Goal: Task Accomplishment & Management: Complete application form

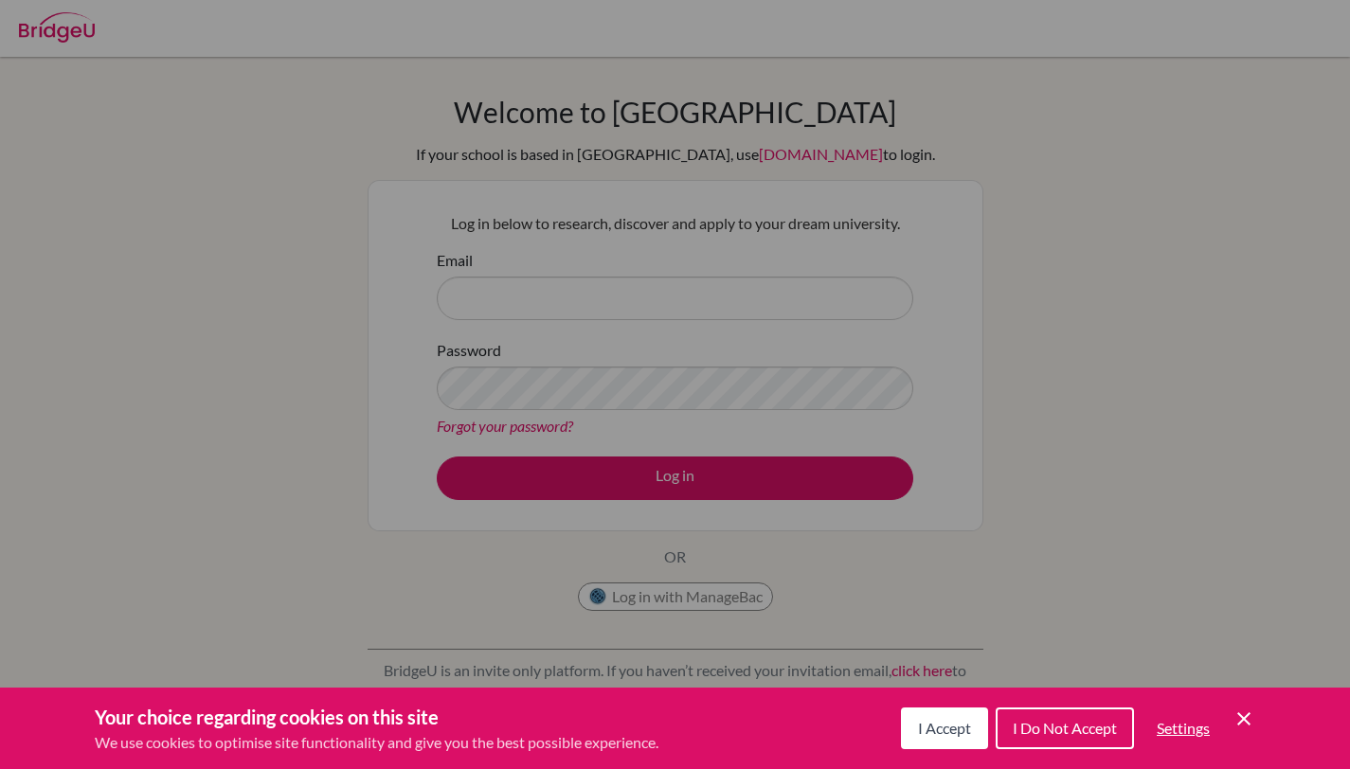
click at [551, 431] on div "Cookie Preferences" at bounding box center [675, 384] width 1350 height 769
click at [918, 721] on span "I Accept" at bounding box center [944, 728] width 53 height 18
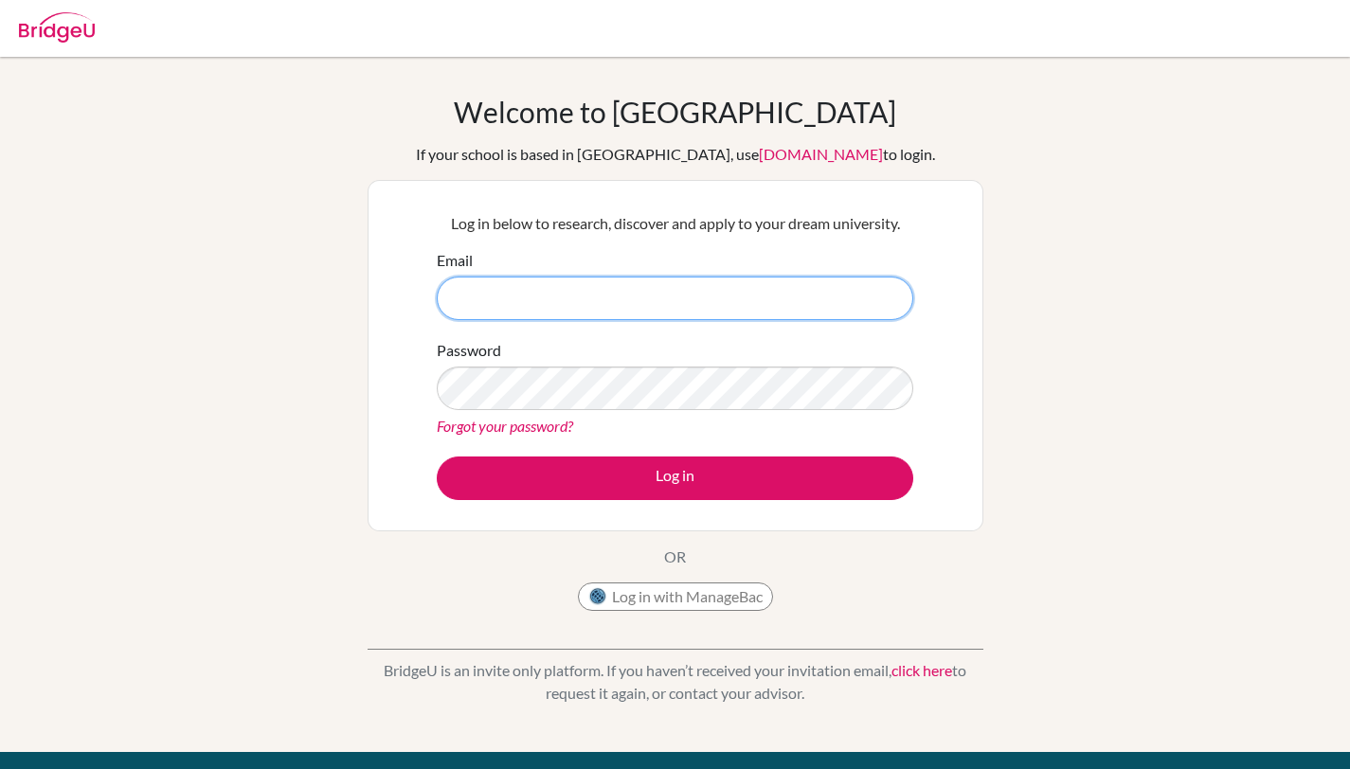
click at [673, 304] on input "Email" at bounding box center [675, 299] width 476 height 44
type input "dia"
paste input "dia250276@diaestudents.com"
type input "[EMAIL_ADDRESS][DOMAIN_NAME]"
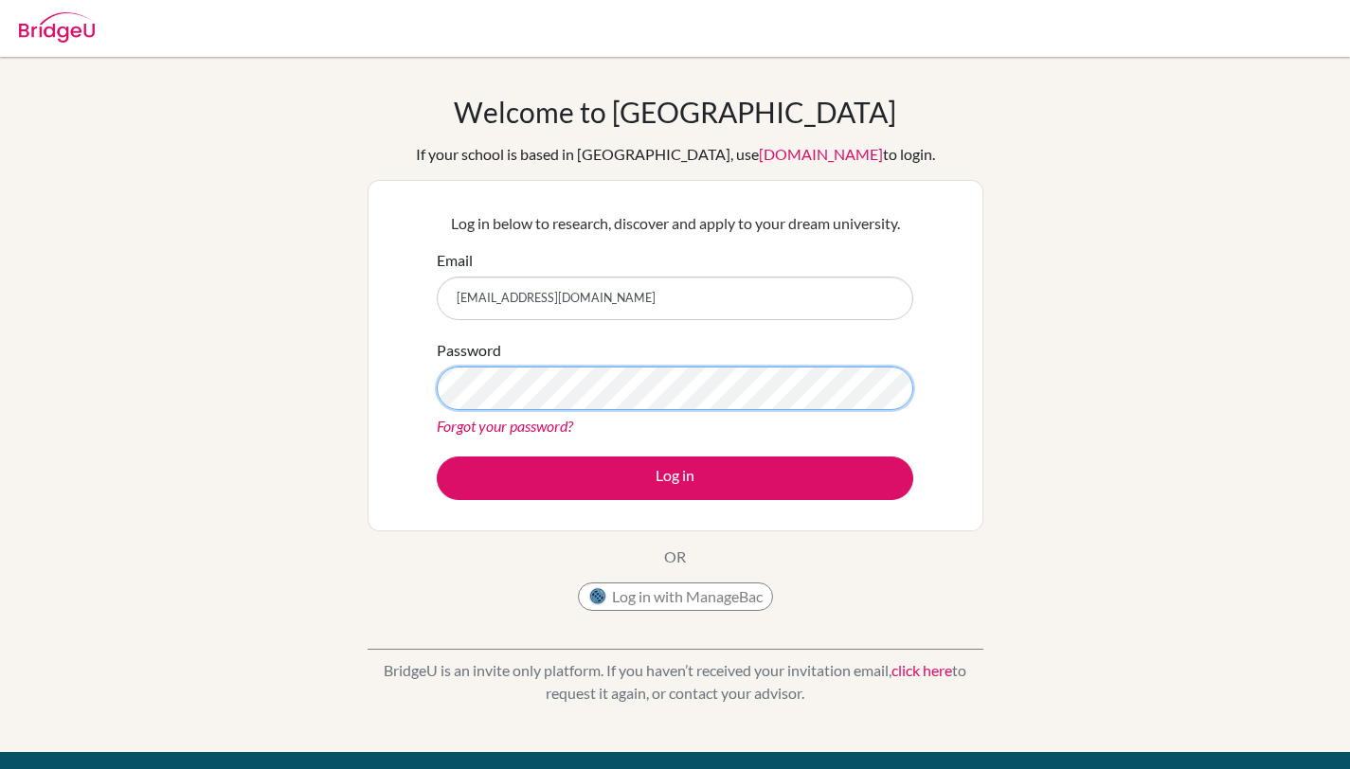
click at [437, 457] on button "Log in" at bounding box center [675, 479] width 476 height 44
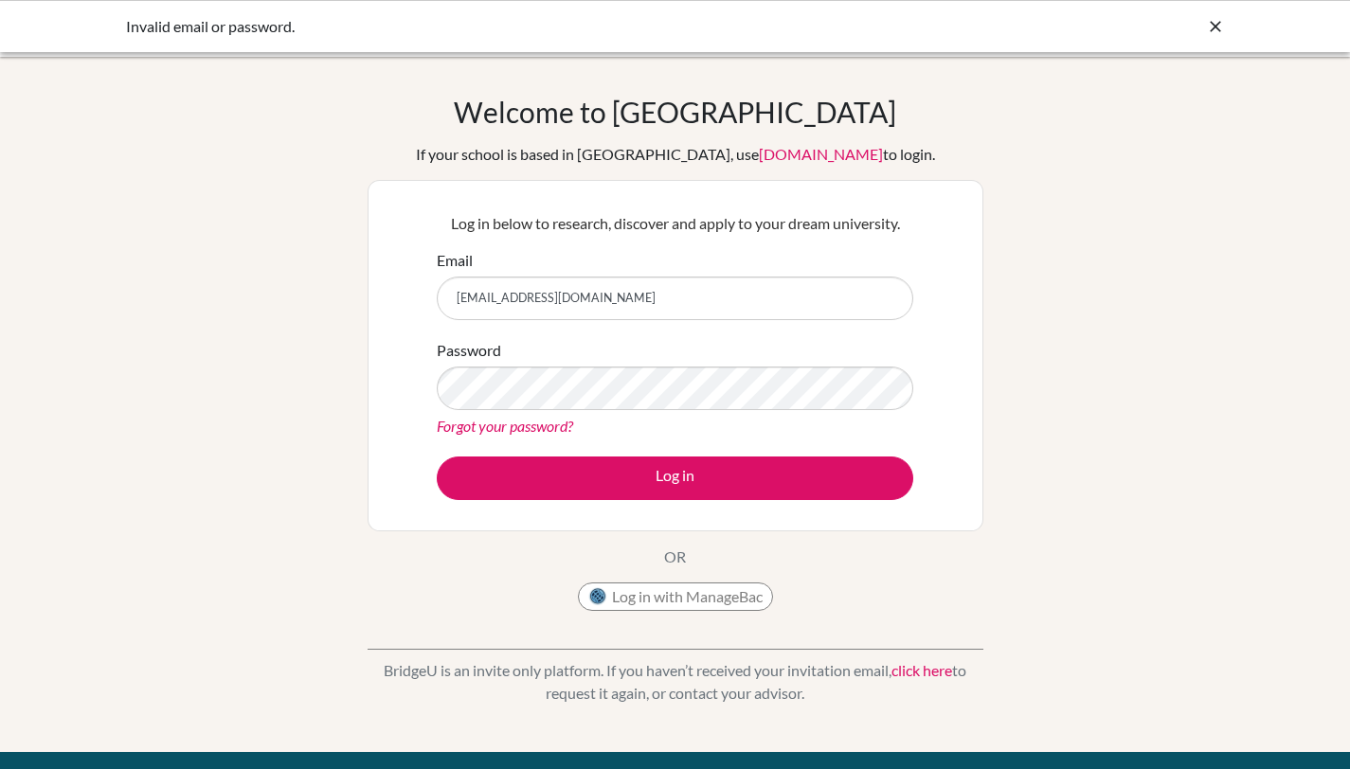
click at [1214, 18] on icon at bounding box center [1215, 26] width 19 height 19
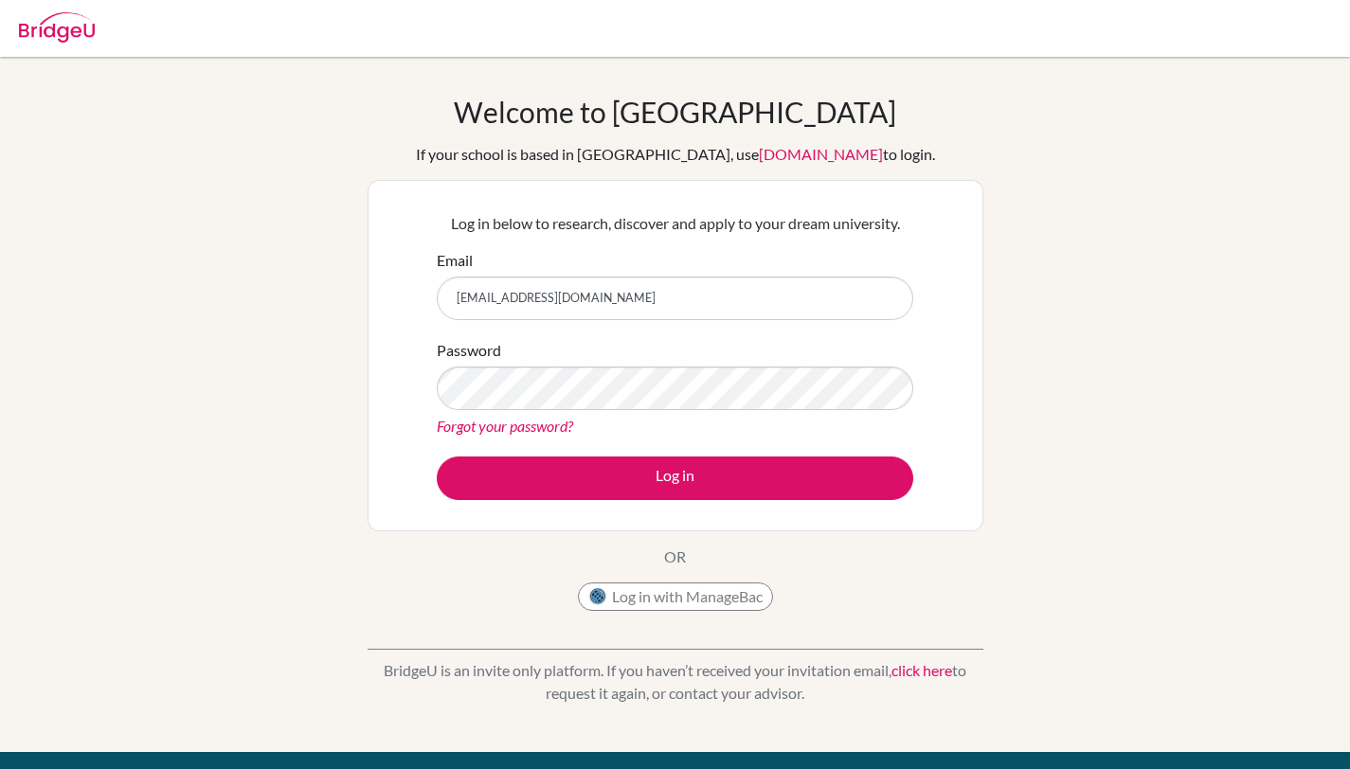
click at [42, 34] on img at bounding box center [57, 27] width 76 height 30
click at [461, 307] on input "[EMAIL_ADDRESS][DOMAIN_NAME]" at bounding box center [675, 299] width 476 height 44
type input "[EMAIL_ADDRESS][DOMAIN_NAME]"
click at [570, 440] on form "Email dia250276@diaestudents.com Password Forgot your password? Log in" at bounding box center [675, 374] width 476 height 251
click at [437, 457] on button "Log in" at bounding box center [675, 479] width 476 height 44
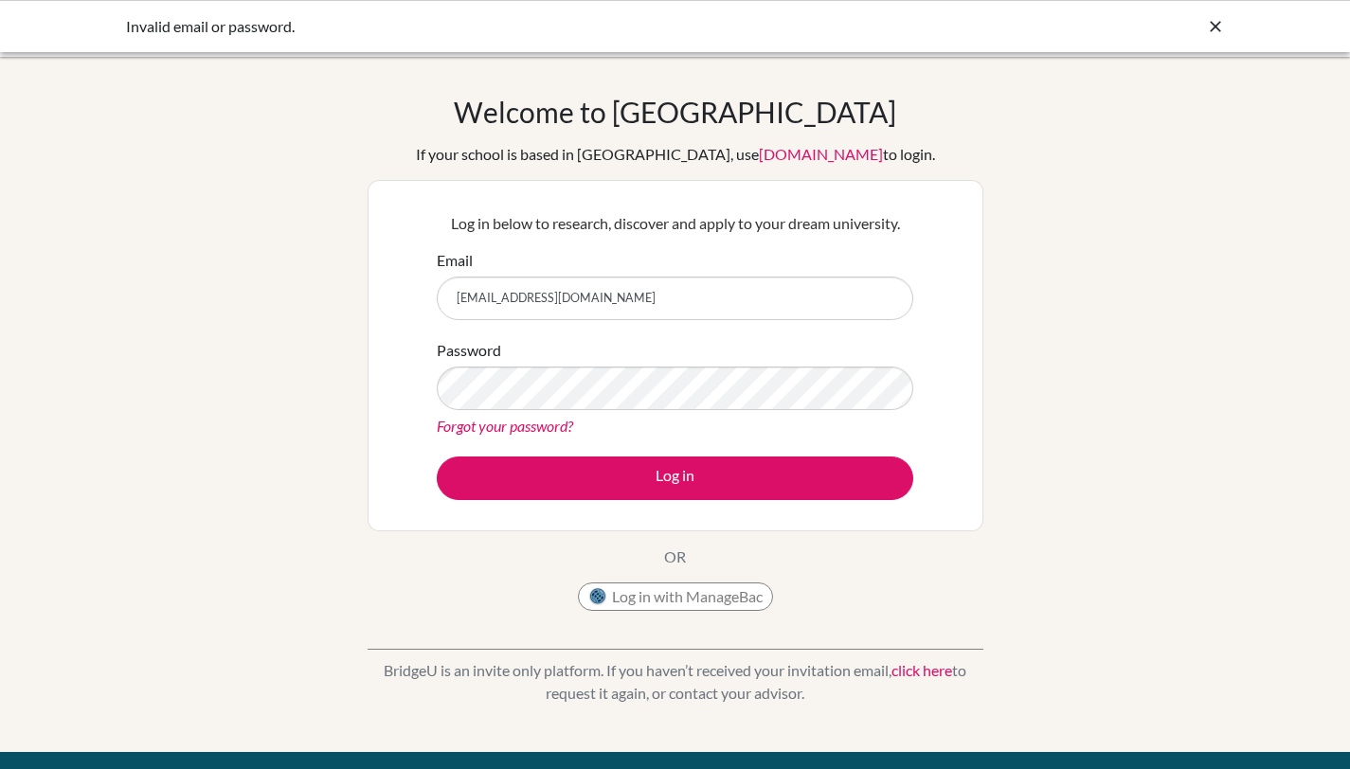
type input "DIA250276@diaestudents.com"
click at [437, 457] on button "Log in" at bounding box center [675, 479] width 476 height 44
click at [910, 670] on link "click here" at bounding box center [921, 670] width 61 height 18
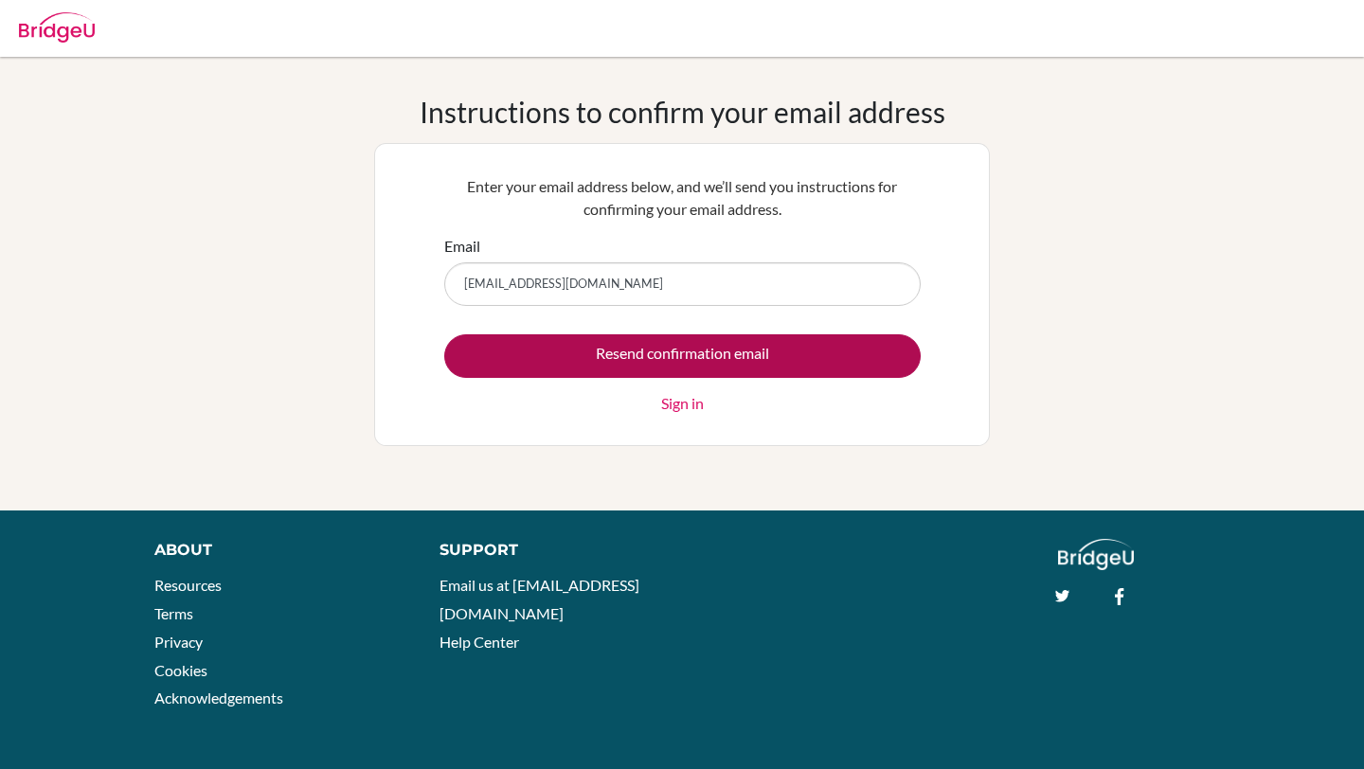
type input "[EMAIL_ADDRESS][DOMAIN_NAME]"
click at [831, 362] on input "Resend confirmation email" at bounding box center [682, 356] width 476 height 44
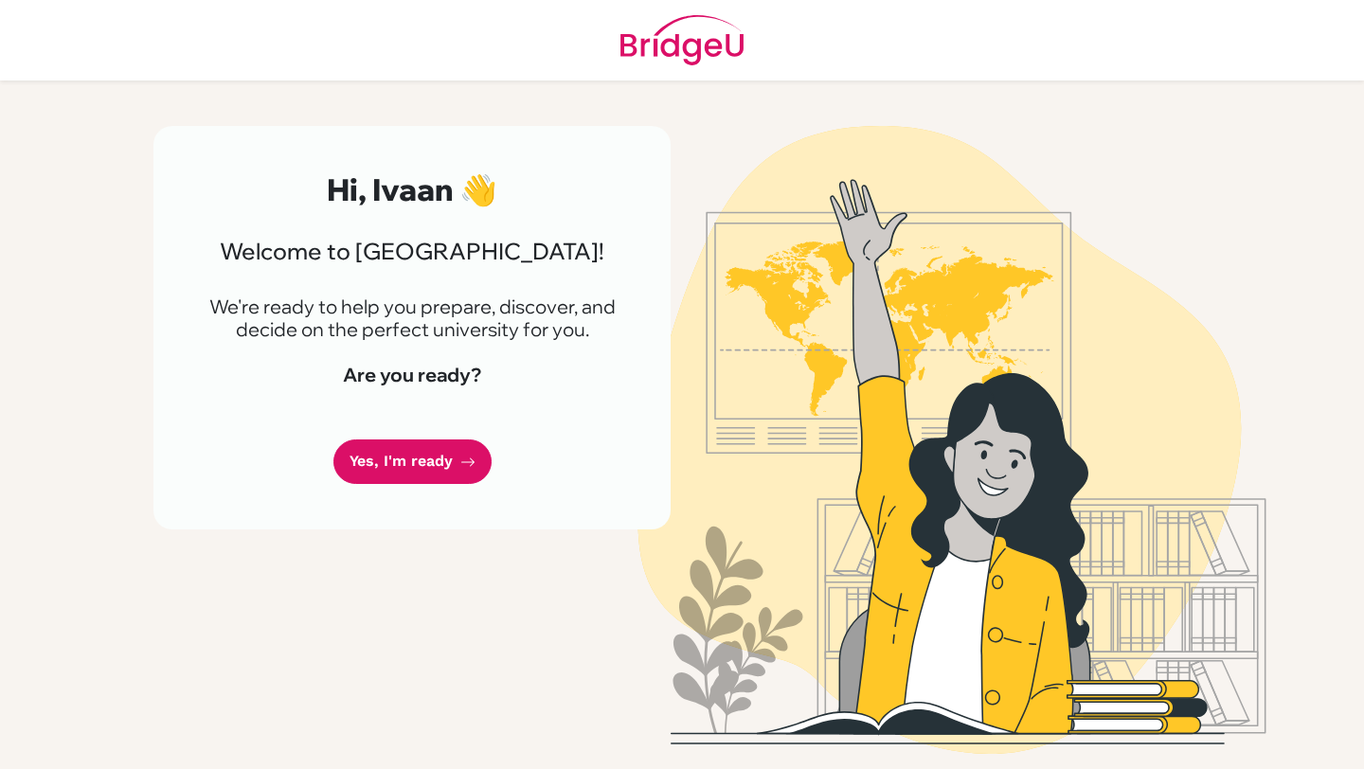
click at [415, 484] on div "Hi, Ivaan 👋 Welcome to BridgeU! We're ready to help you prepare, discover, and …" at bounding box center [411, 328] width 517 height 404
click at [407, 469] on link "Yes, I'm ready" at bounding box center [412, 462] width 158 height 45
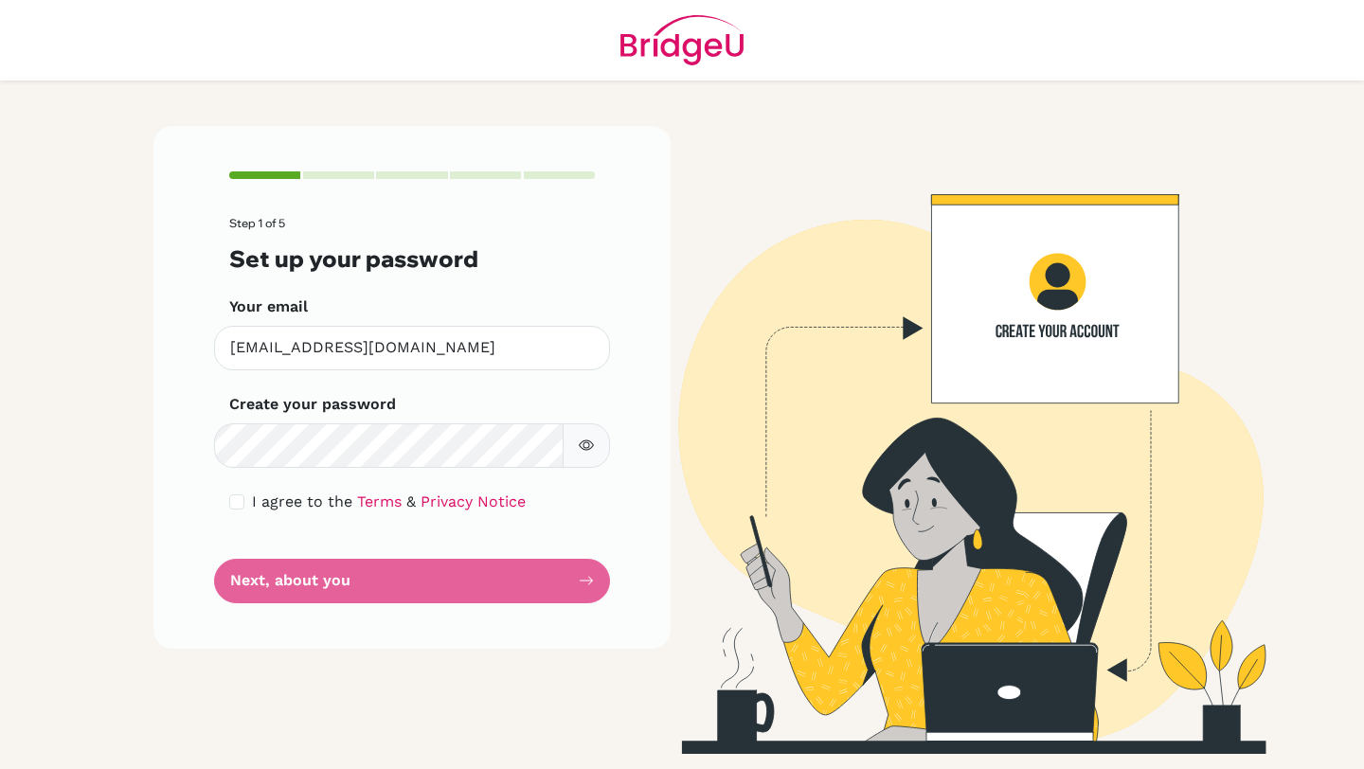
click at [323, 482] on form "Step 1 of 5 Set up your password Your email [EMAIL_ADDRESS][DOMAIN_NAME] Invali…" at bounding box center [412, 410] width 366 height 386
click at [323, 501] on span "I agree to the" at bounding box center [302, 502] width 100 height 18
click at [239, 506] on input "checkbox" at bounding box center [236, 501] width 15 height 15
checkbox input "true"
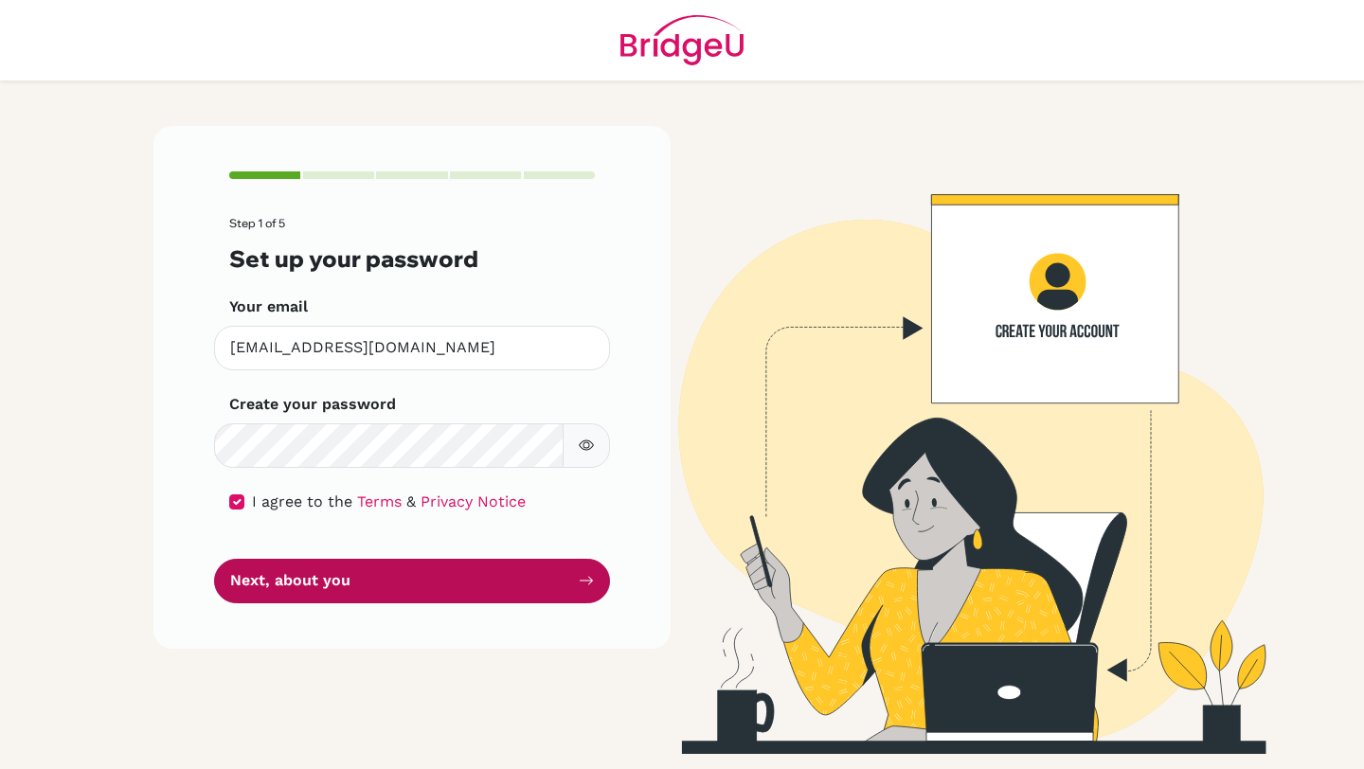
click at [249, 564] on button "Next, about you" at bounding box center [412, 581] width 396 height 45
